Goal: Information Seeking & Learning: Learn about a topic

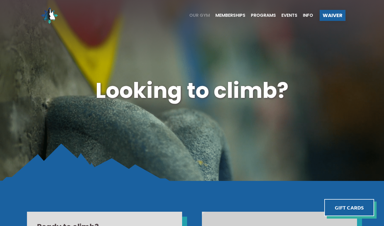
click at [197, 15] on span "Our Gym" at bounding box center [199, 15] width 21 height 4
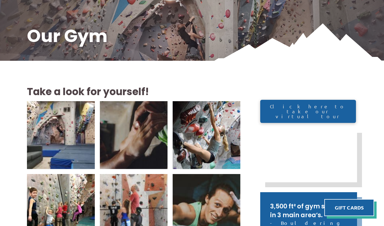
scroll to position [110, 0]
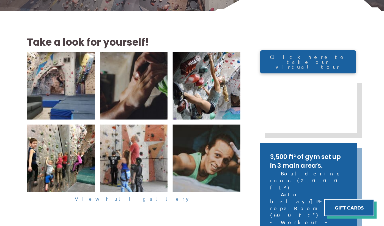
click at [134, 201] on link "View full gallery" at bounding box center [134, 199] width 214 height 9
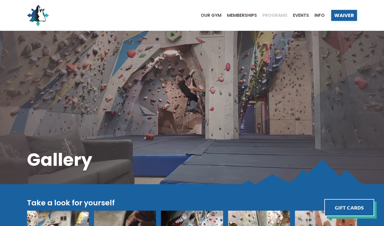
click at [273, 15] on span "Programs" at bounding box center [275, 15] width 25 height 4
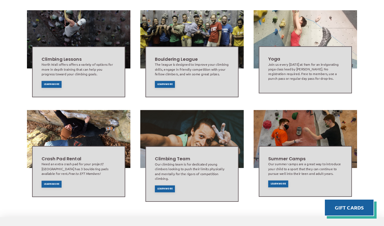
scroll to position [275, 0]
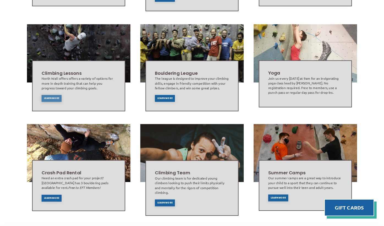
click at [50, 97] on span "Learn More" at bounding box center [51, 98] width 15 height 2
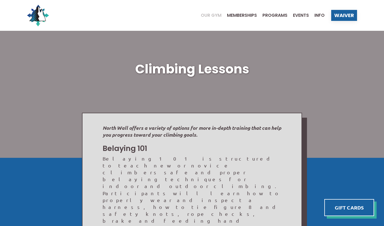
click at [210, 14] on span "Our Gym" at bounding box center [211, 15] width 21 height 4
